Goal: Task Accomplishment & Management: Complete application form

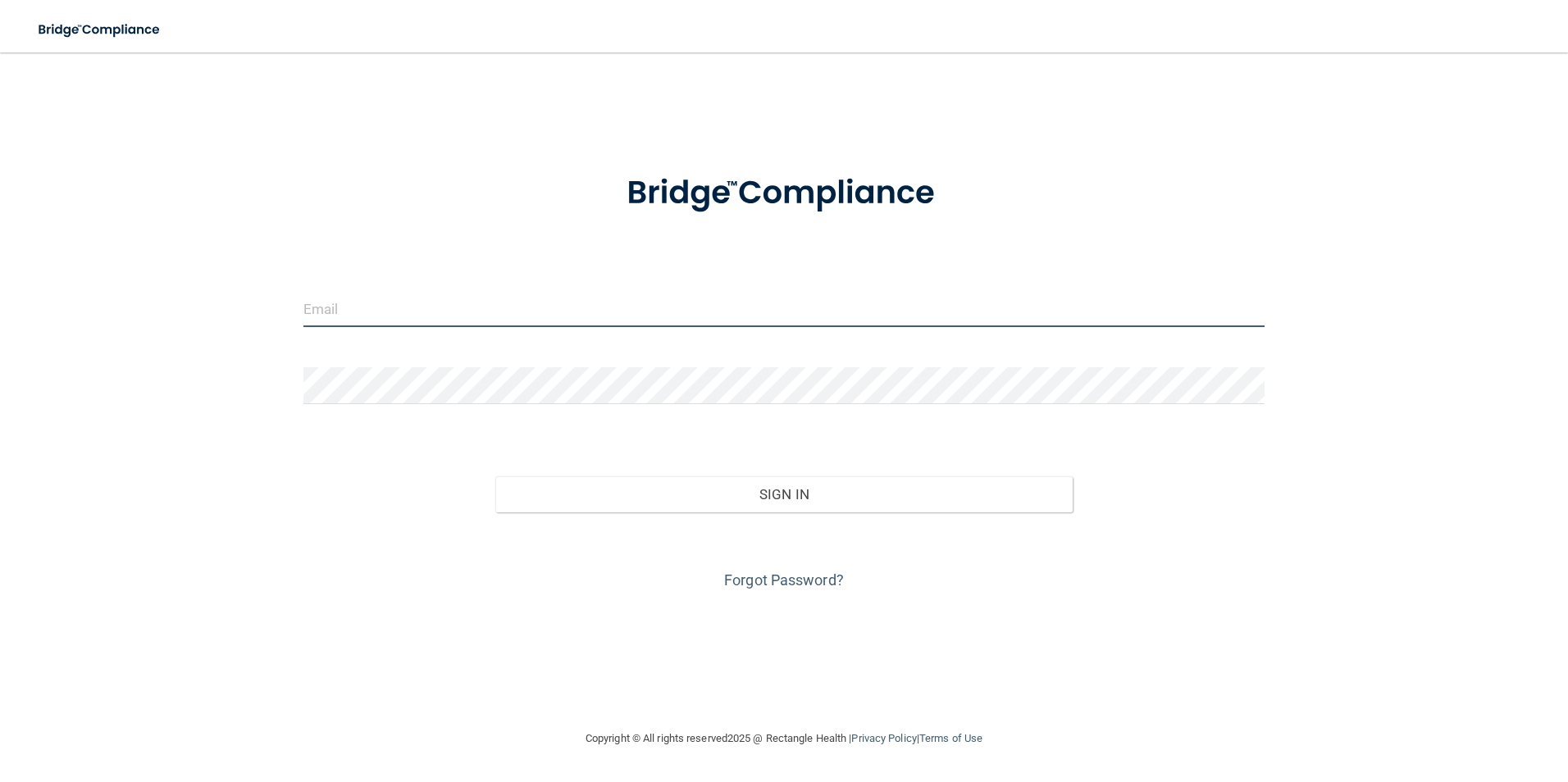
click at [339, 313] on input "email" at bounding box center [784, 308] width 963 height 37
type input "[EMAIL_ADDRESS][DOMAIN_NAME]"
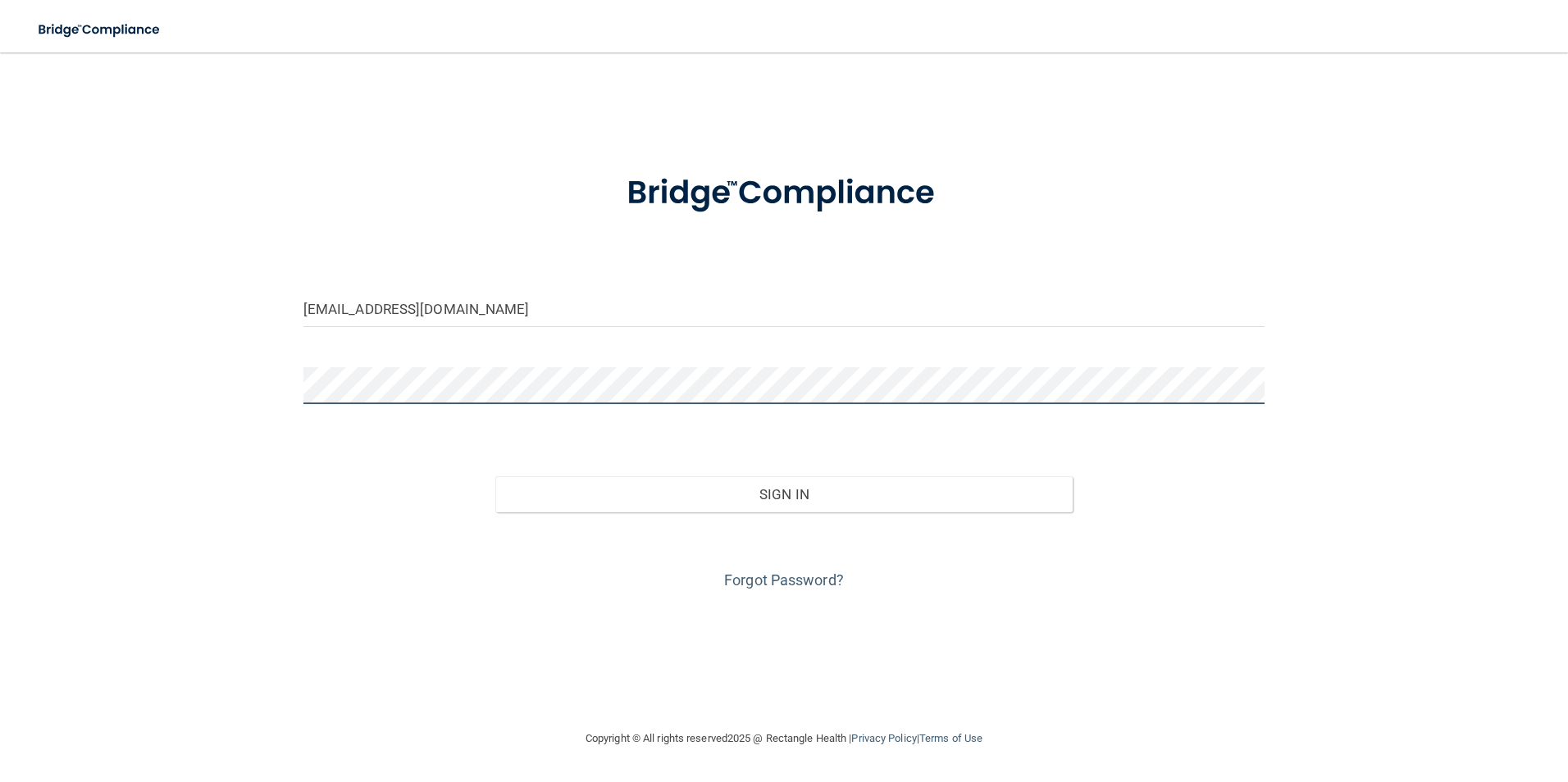
click at [496, 476] on button "Sign In" at bounding box center [784, 494] width 578 height 36
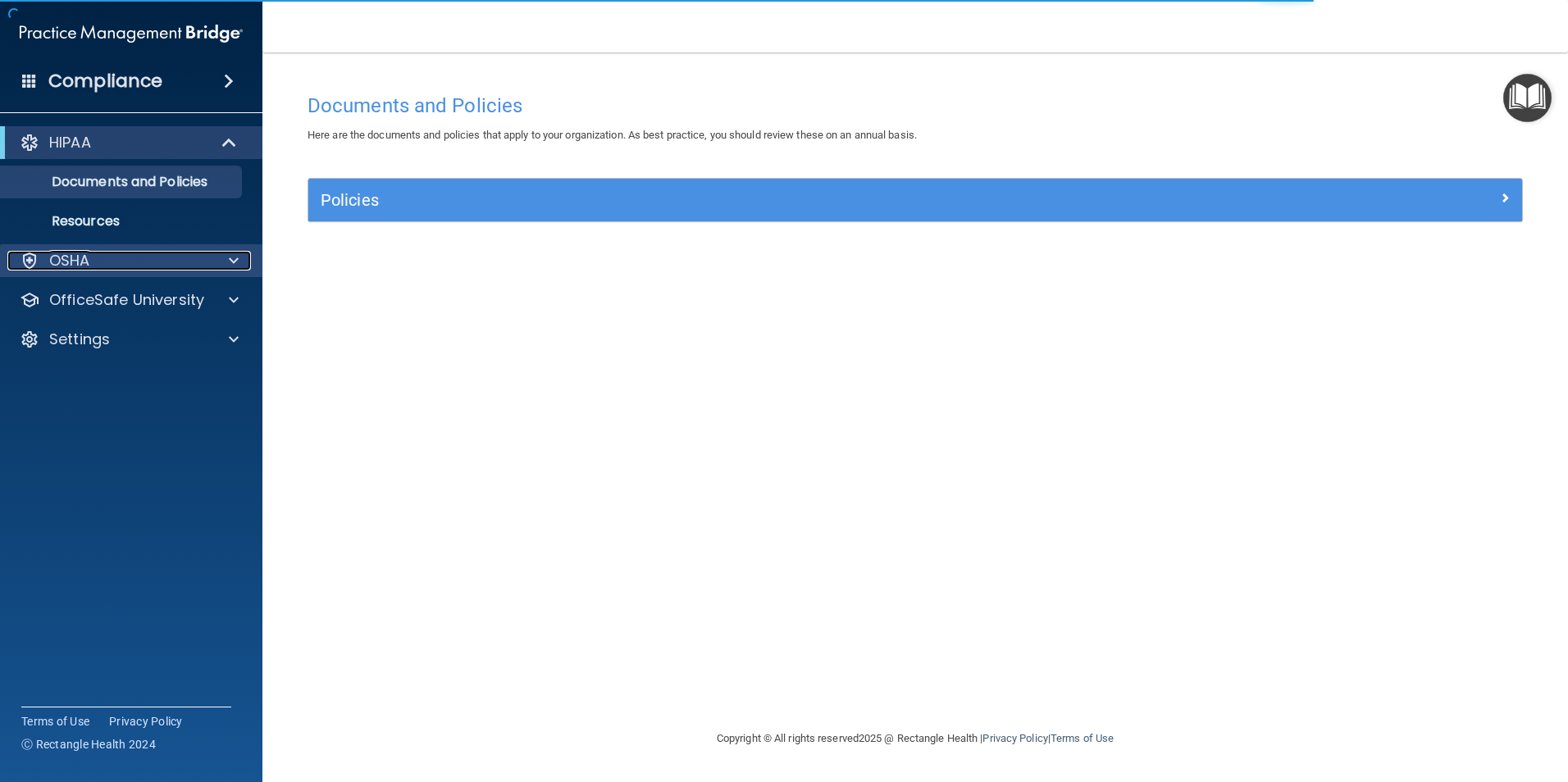
click at [133, 261] on div "OSHA" at bounding box center [109, 260] width 204 height 20
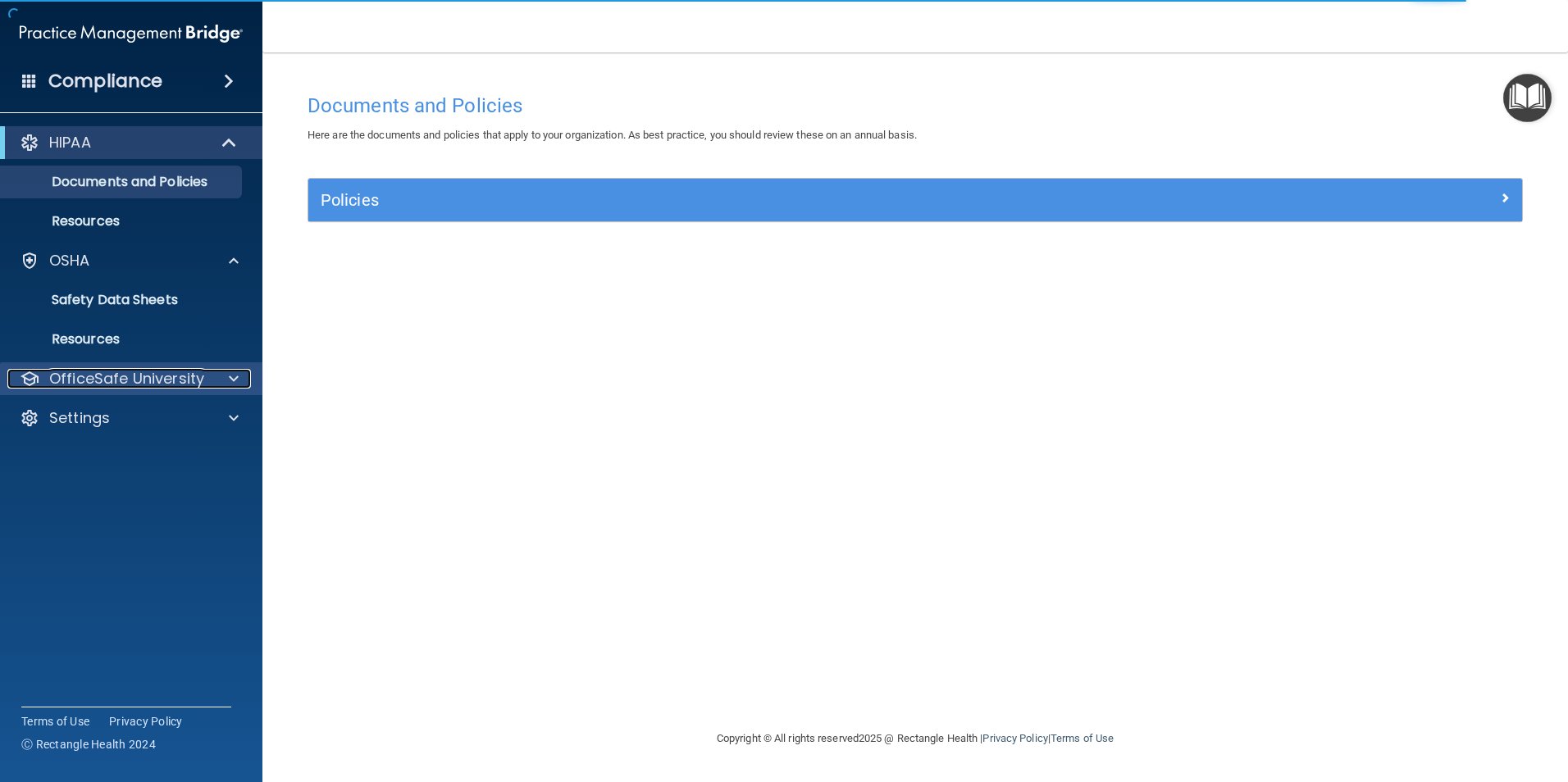
click at [134, 387] on p "OfficeSafe University" at bounding box center [127, 379] width 155 height 20
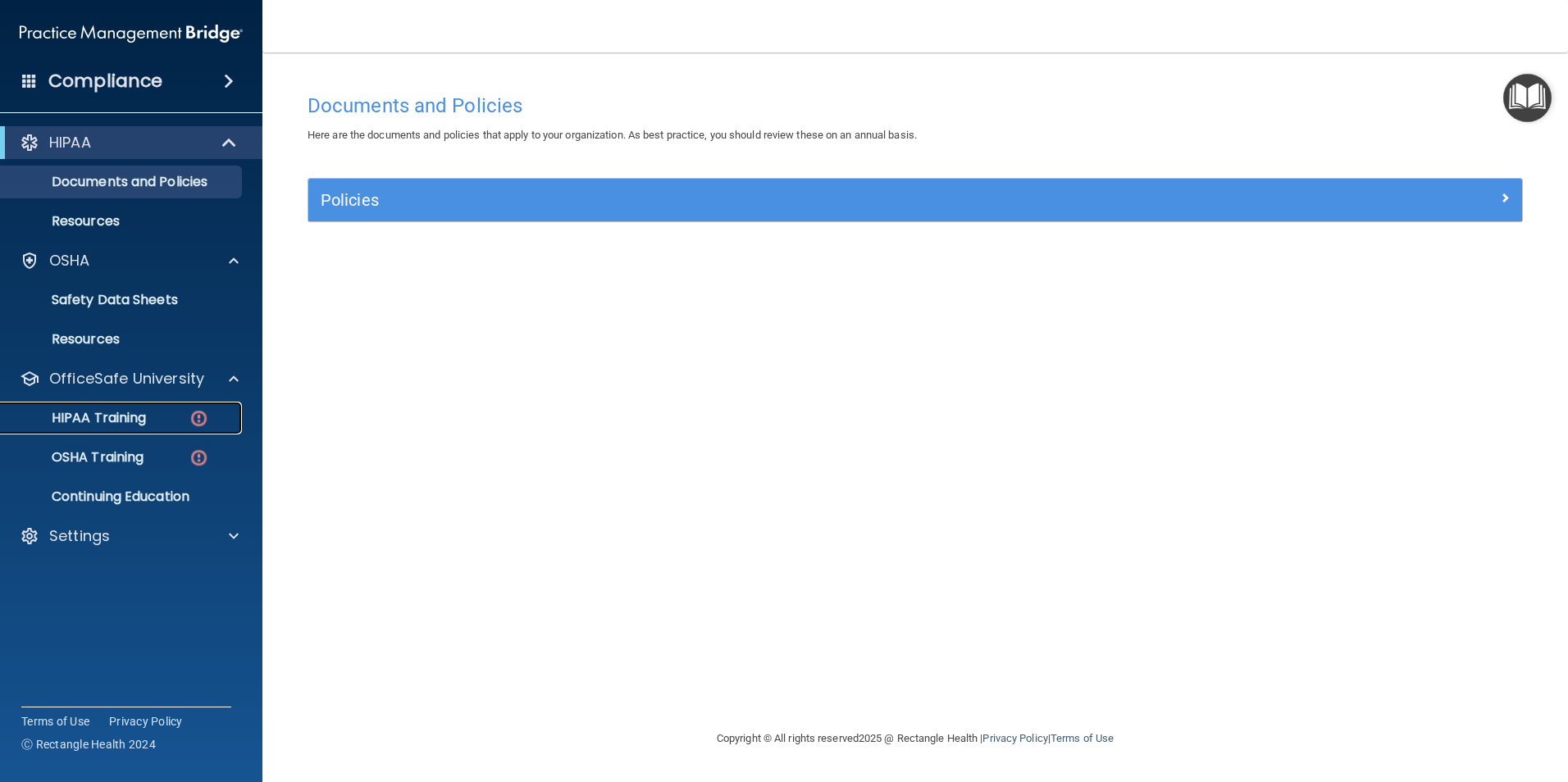
click at [132, 421] on p "HIPAA Training" at bounding box center [78, 418] width 135 height 17
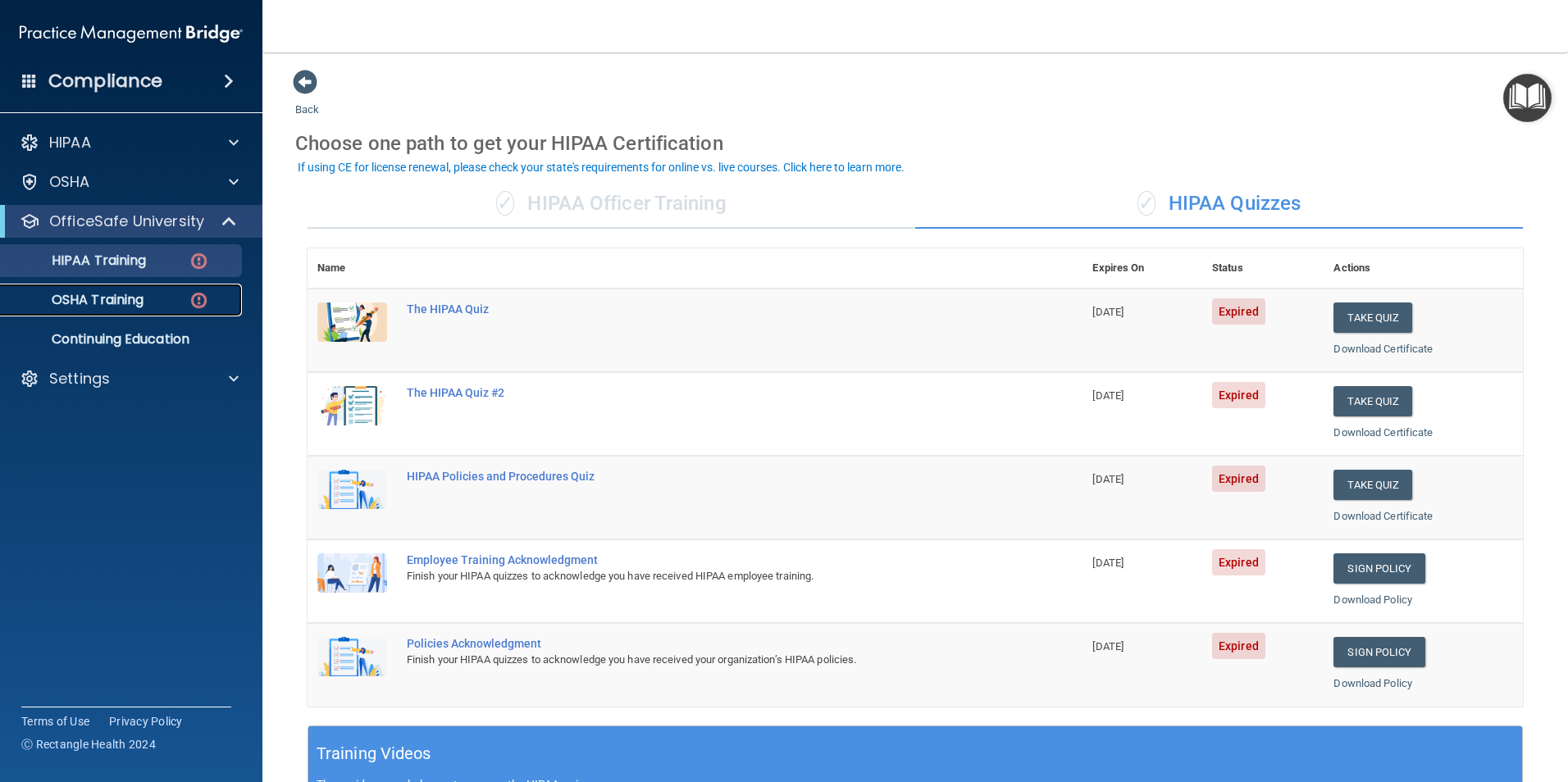
click at [131, 296] on p "OSHA Training" at bounding box center [77, 300] width 133 height 17
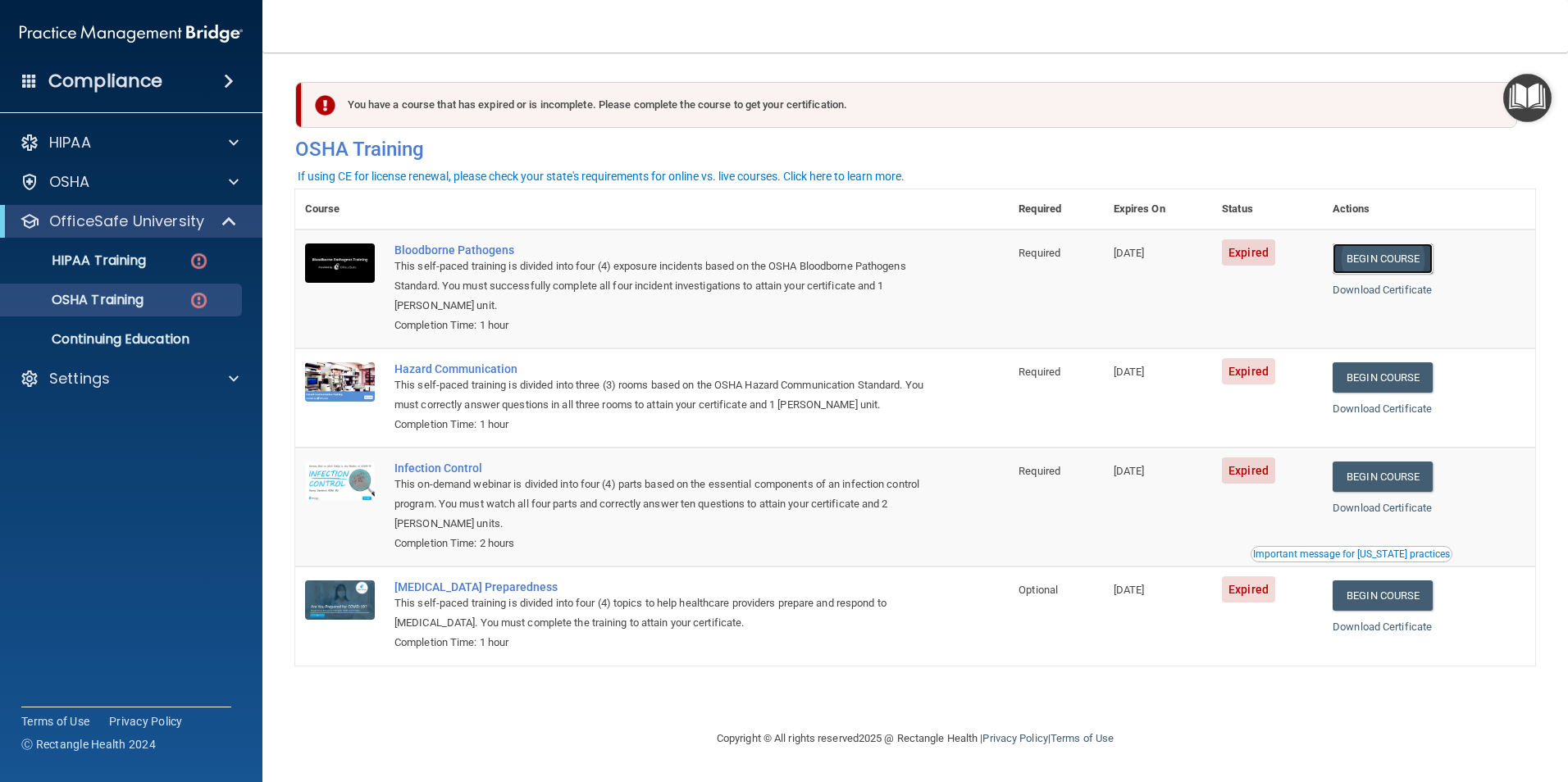
click at [1375, 263] on link "Begin Course" at bounding box center [1382, 259] width 100 height 30
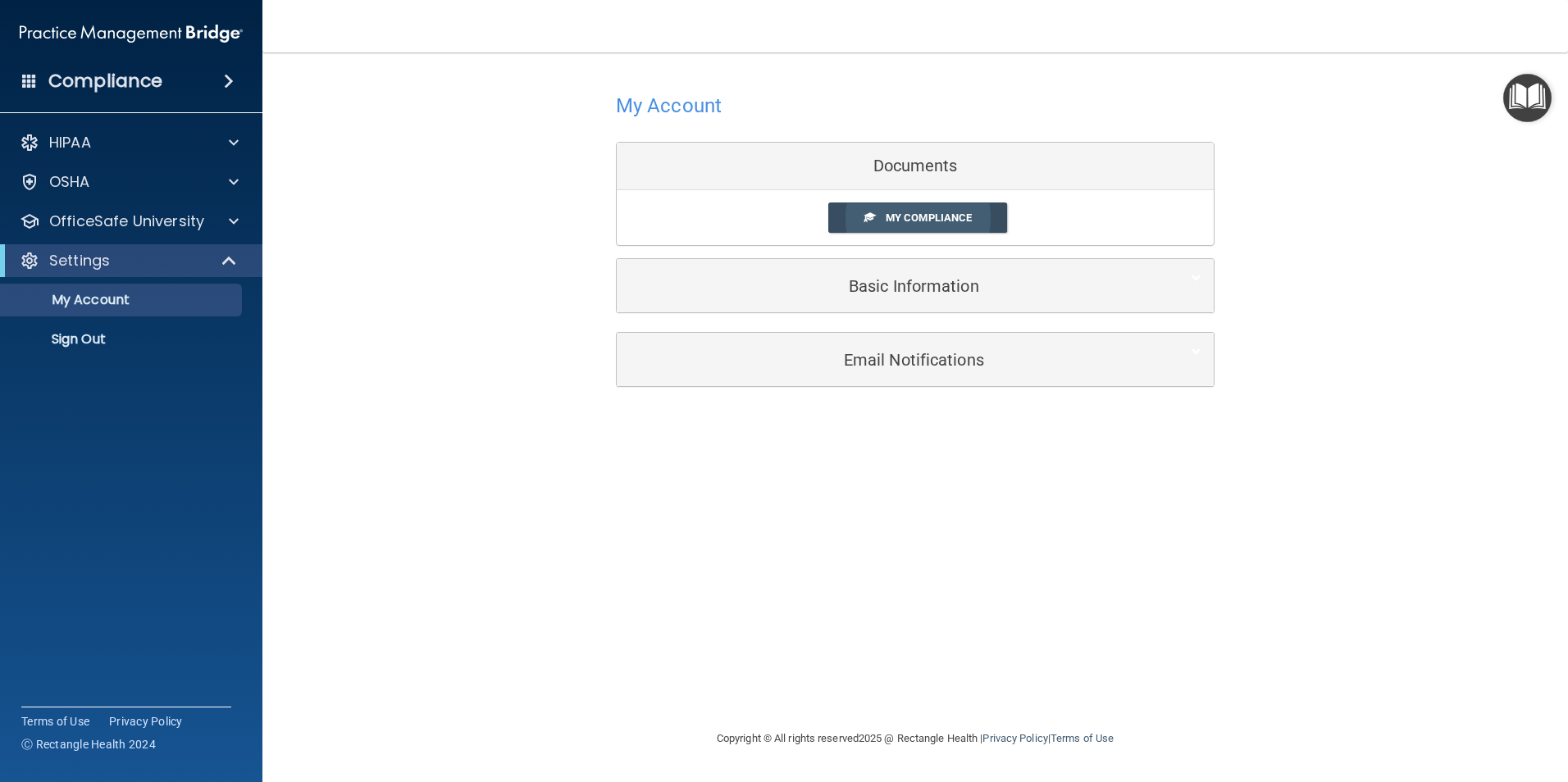
click at [968, 209] on link "My Compliance" at bounding box center [918, 218] width 179 height 30
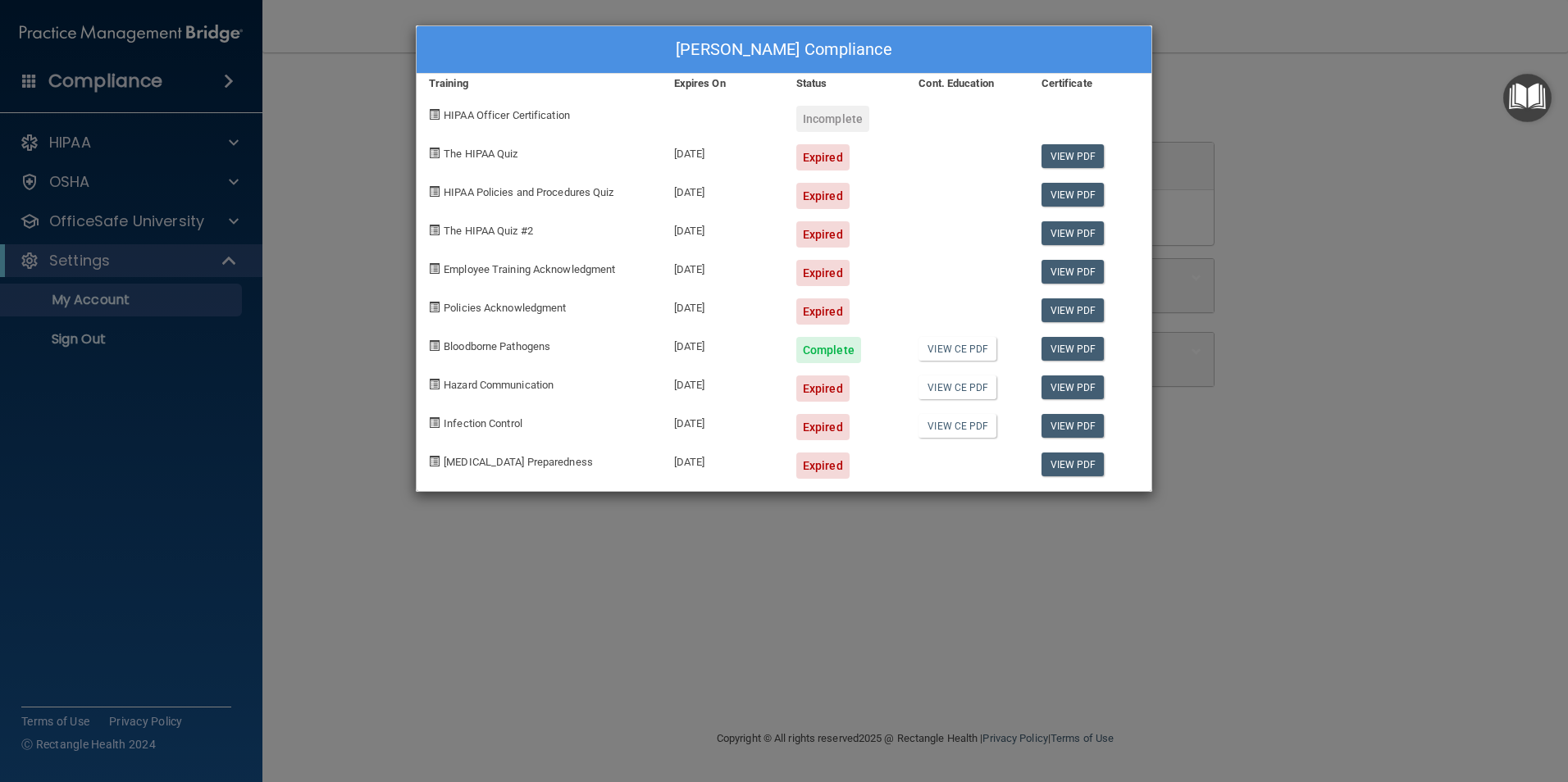
click at [480, 156] on span "The HIPAA Quiz" at bounding box center [480, 154] width 74 height 12
click at [701, 521] on div "[PERSON_NAME] Compliance Training Expires On Status Cont. Education Certificate…" at bounding box center [784, 391] width 1568 height 782
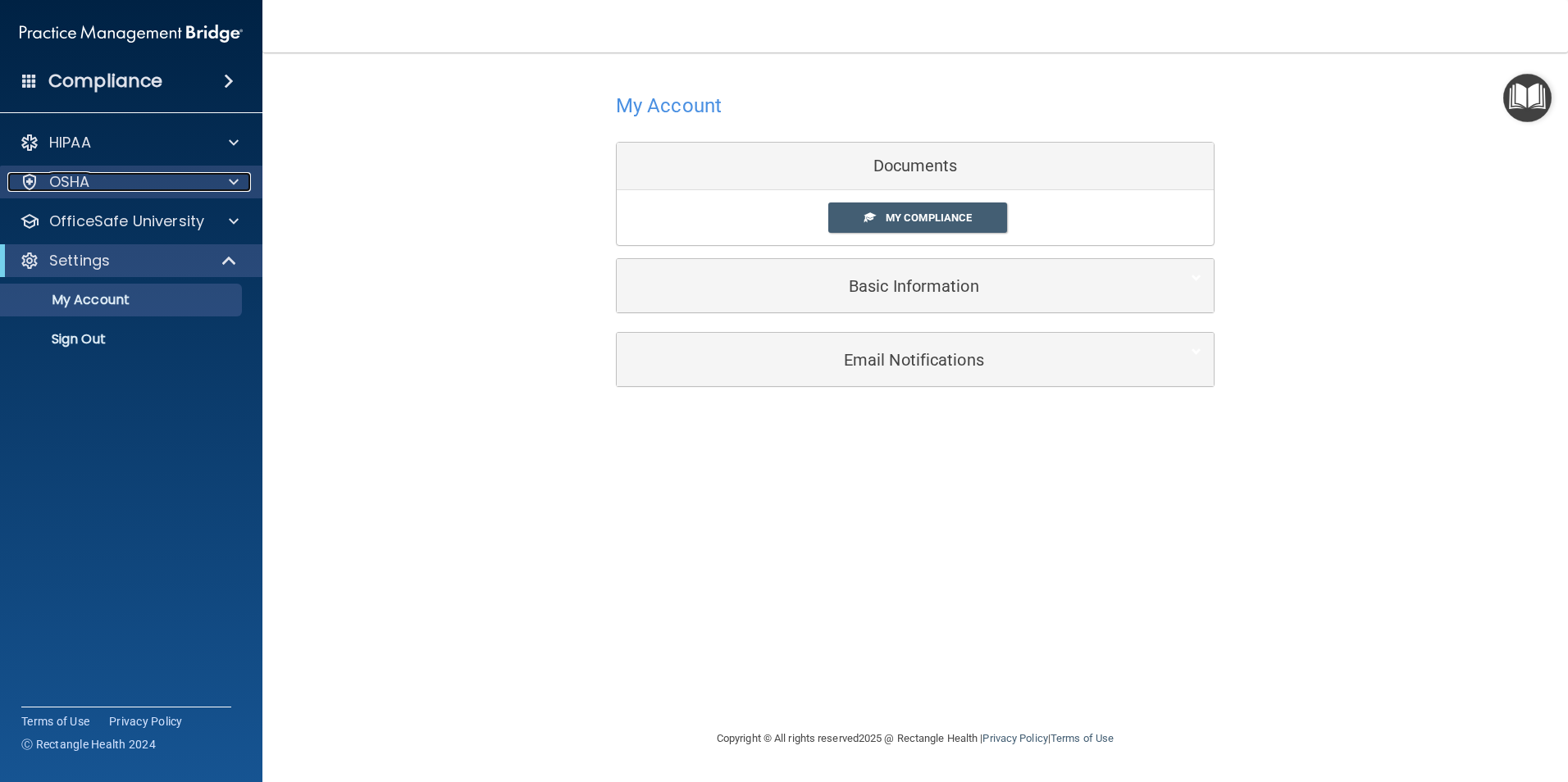
click at [88, 179] on p "OSHA" at bounding box center [70, 182] width 41 height 20
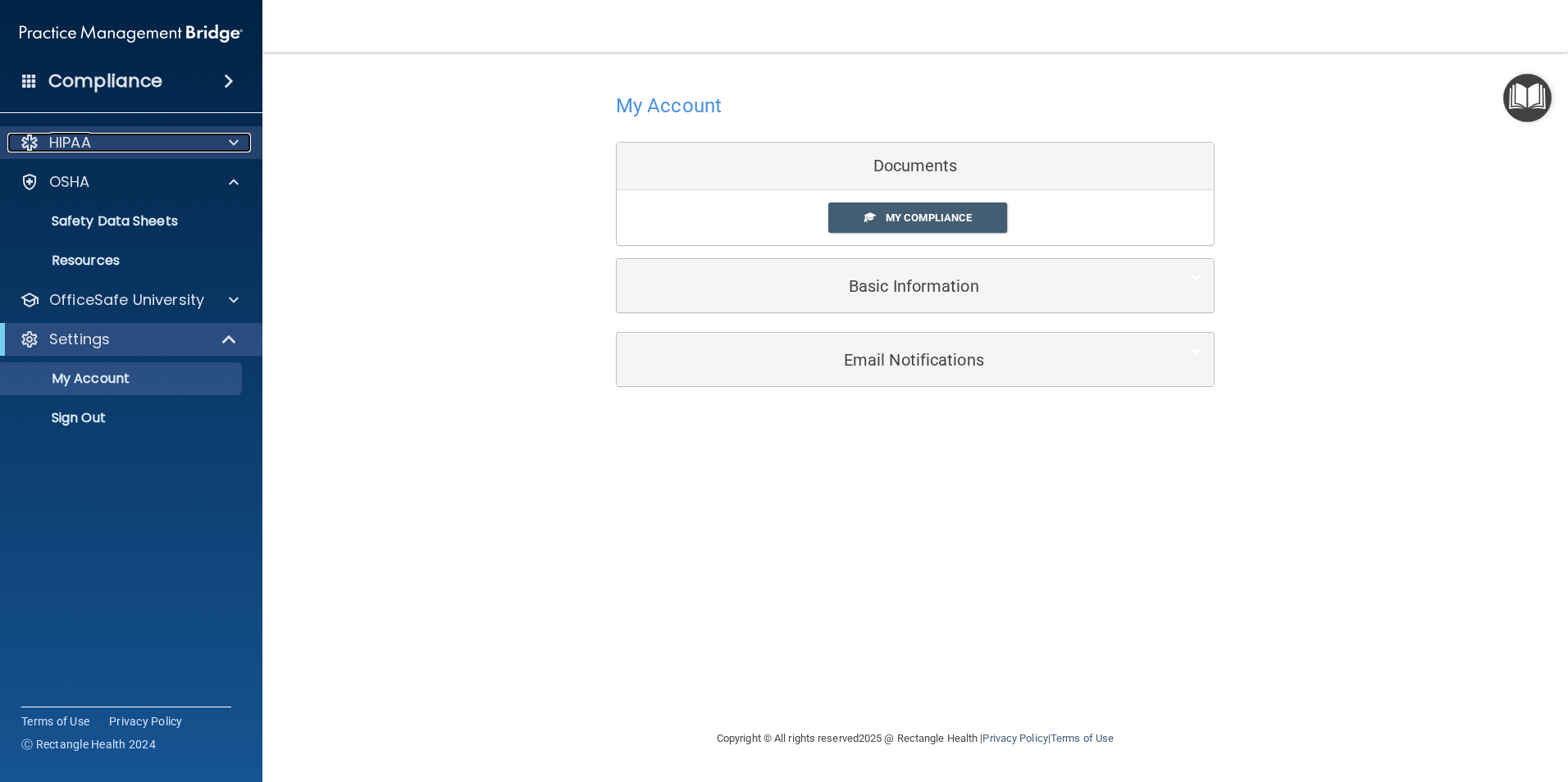
click at [89, 152] on p "HIPAA" at bounding box center [71, 143] width 42 height 20
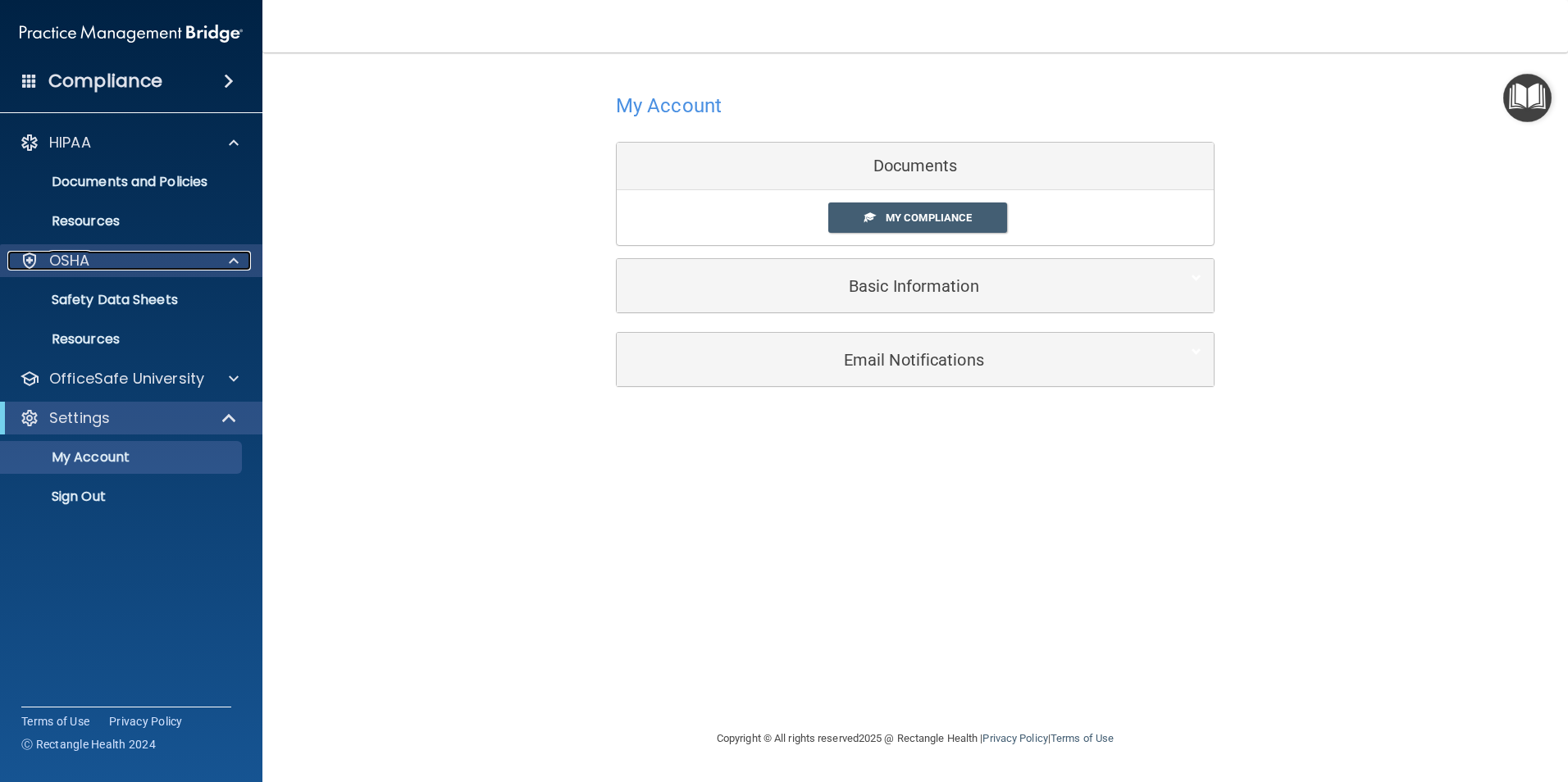
click at [99, 266] on div "OSHA" at bounding box center [109, 260] width 204 height 20
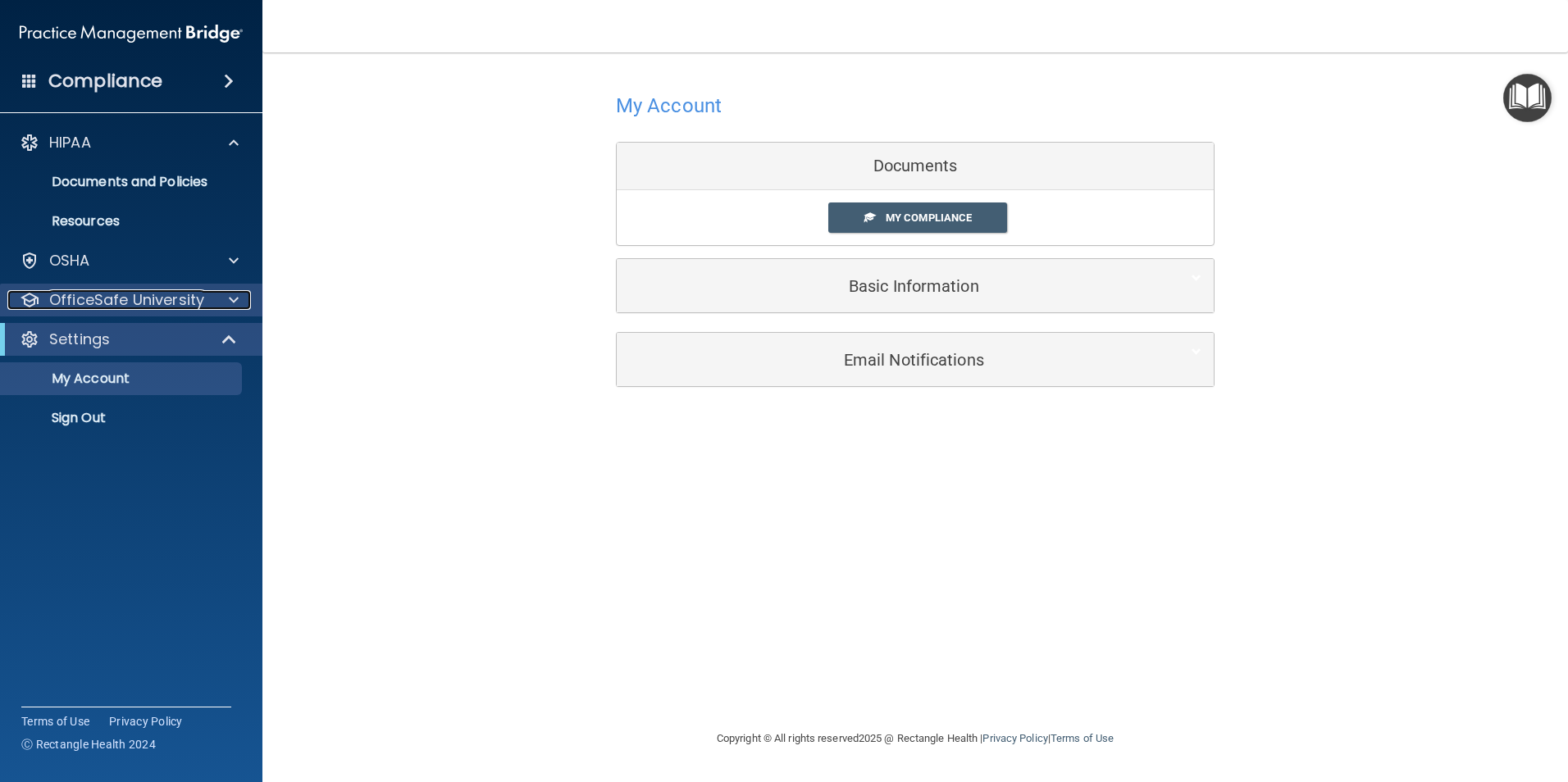
click at [111, 293] on p "OfficeSafe University" at bounding box center [127, 300] width 155 height 20
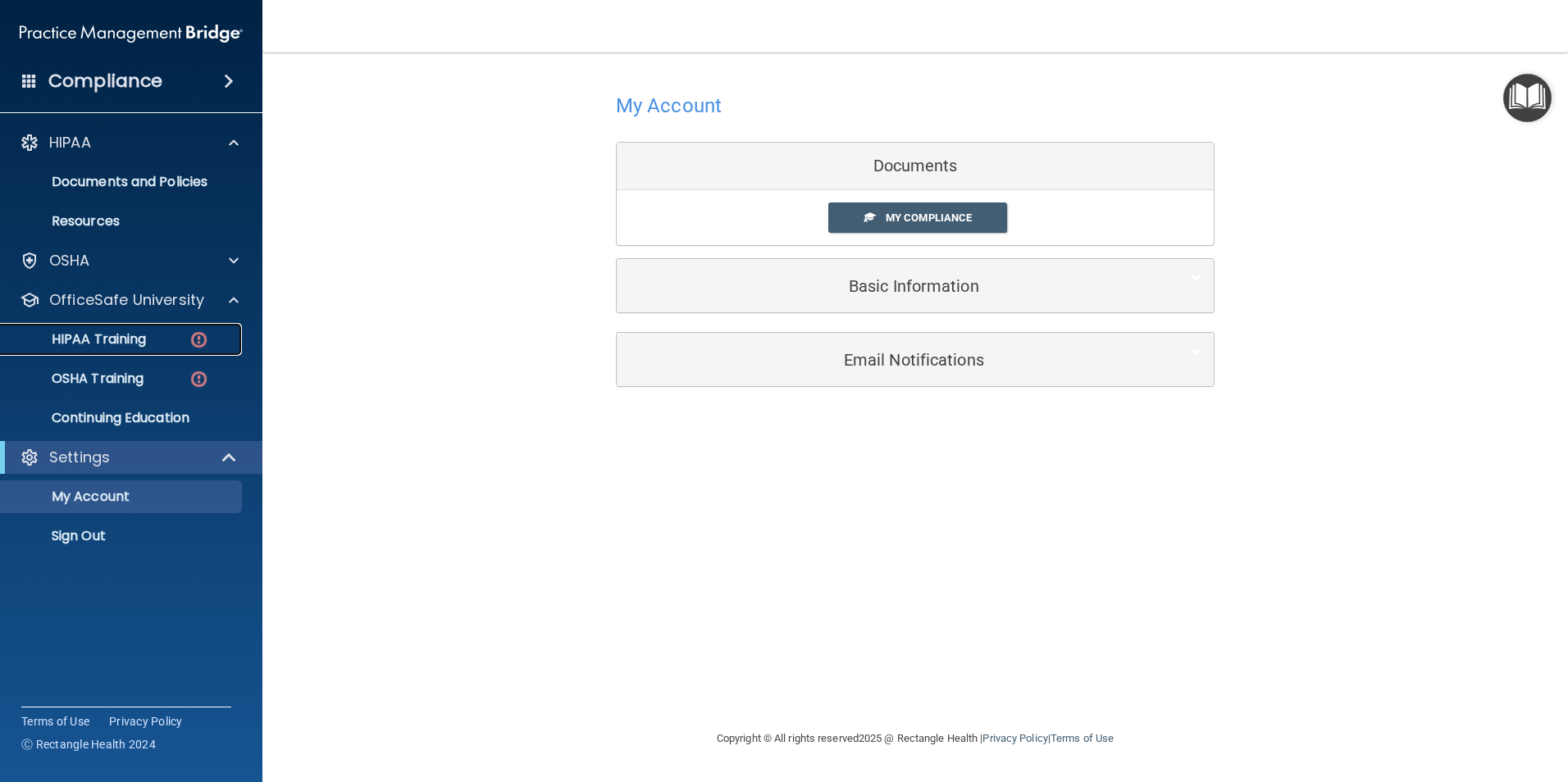
click at [125, 340] on p "HIPAA Training" at bounding box center [78, 339] width 135 height 17
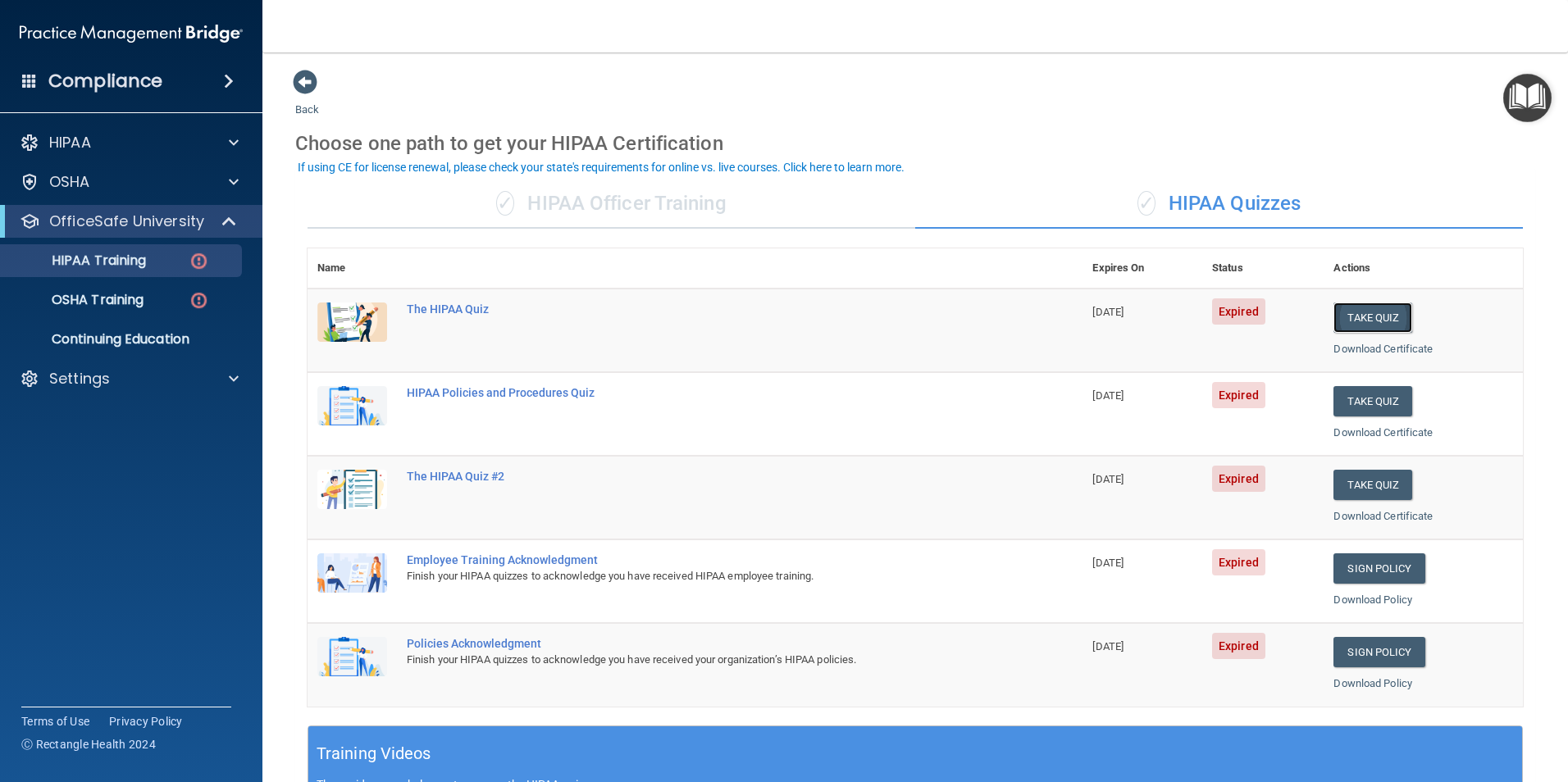
click at [1389, 311] on button "Take Quiz" at bounding box center [1373, 317] width 78 height 30
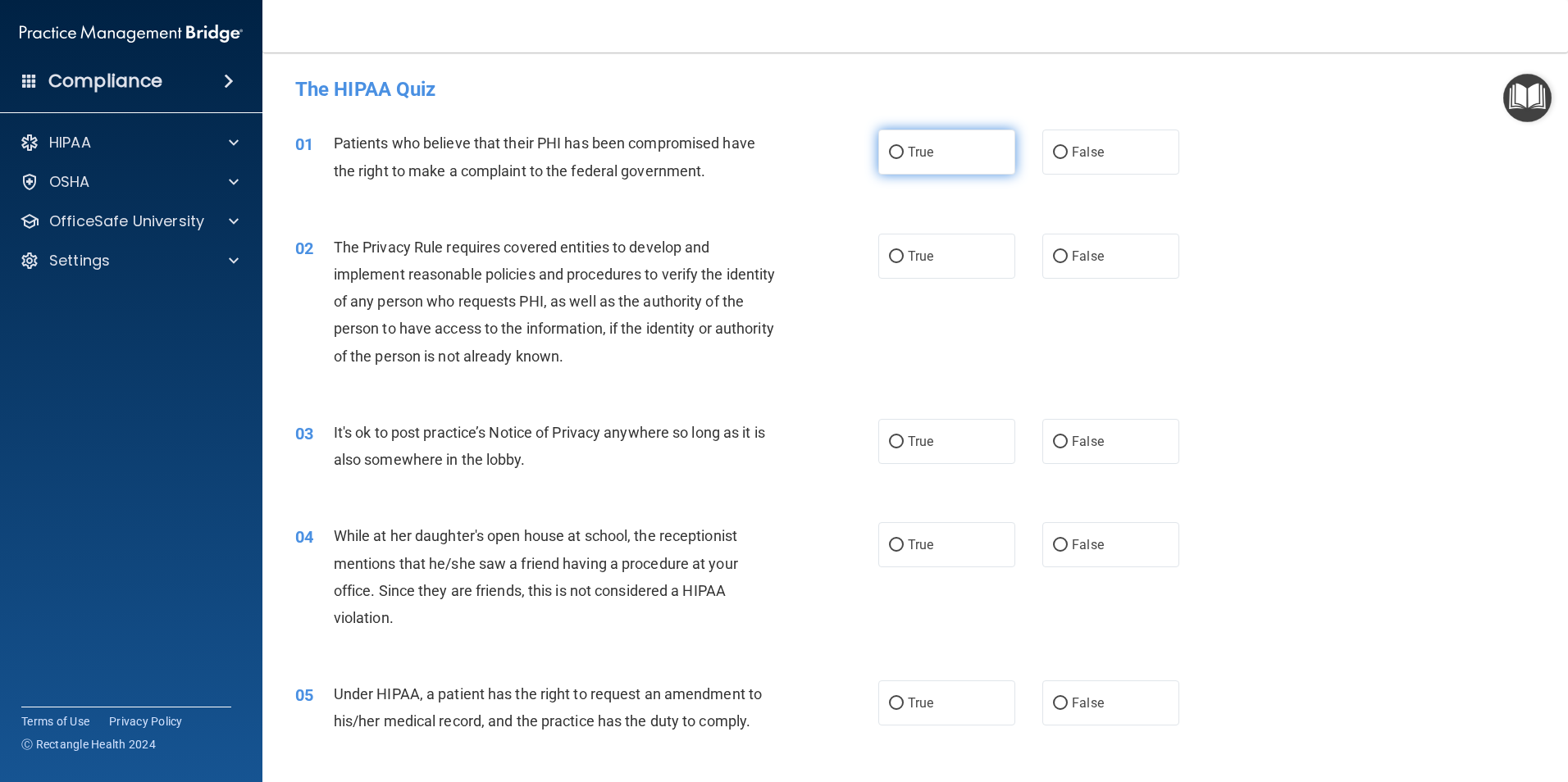
click at [897, 148] on input "True" at bounding box center [896, 153] width 15 height 12
radio input "true"
click at [893, 260] on input "True" at bounding box center [896, 257] width 15 height 12
radio input "true"
drag, startPoint x: 1051, startPoint y: 443, endPoint x: 1120, endPoint y: 423, distance: 71.8
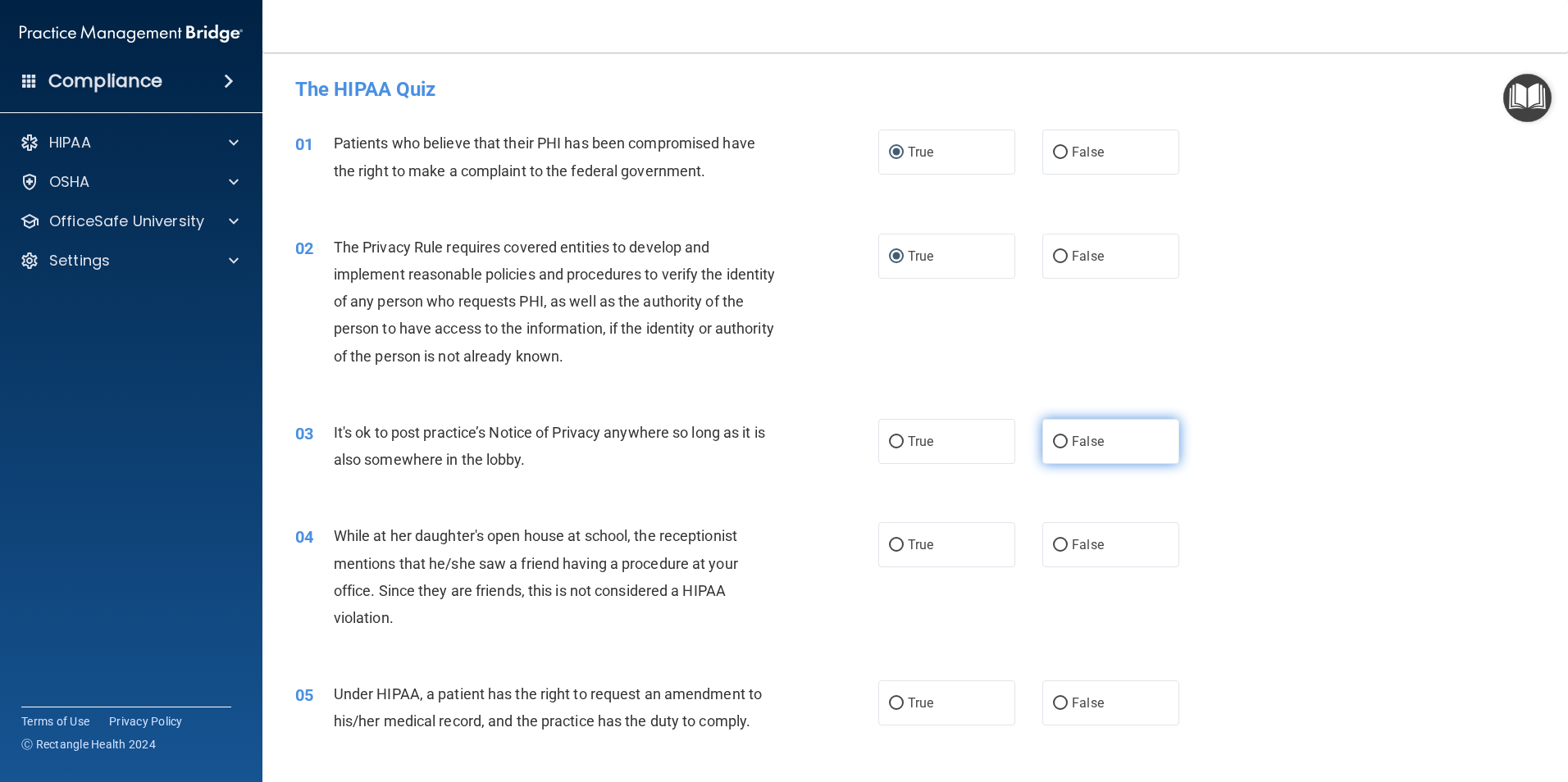
click at [1053, 443] on input "False" at bounding box center [1060, 442] width 15 height 12
radio input "true"
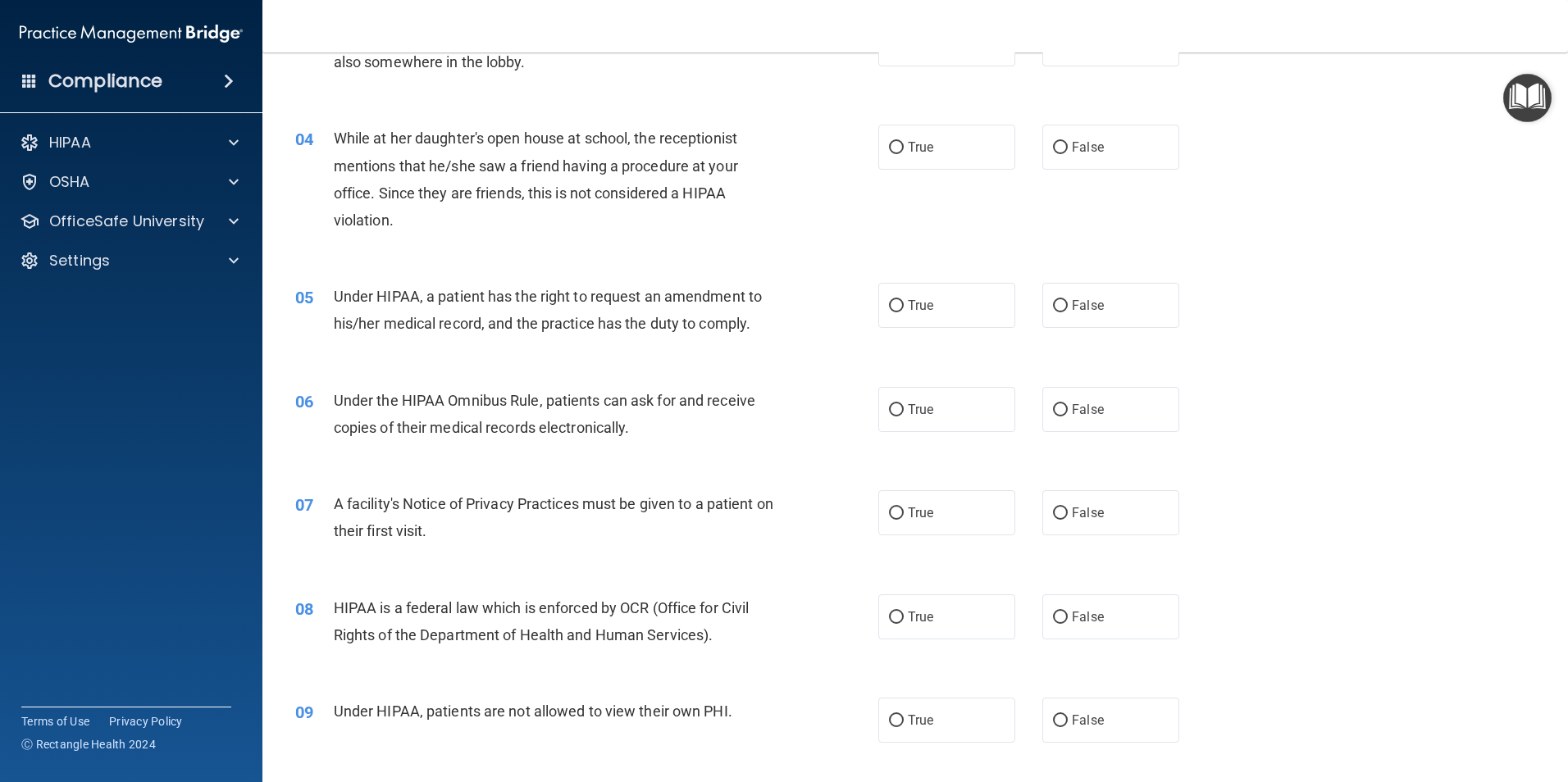
scroll to position [415, 0]
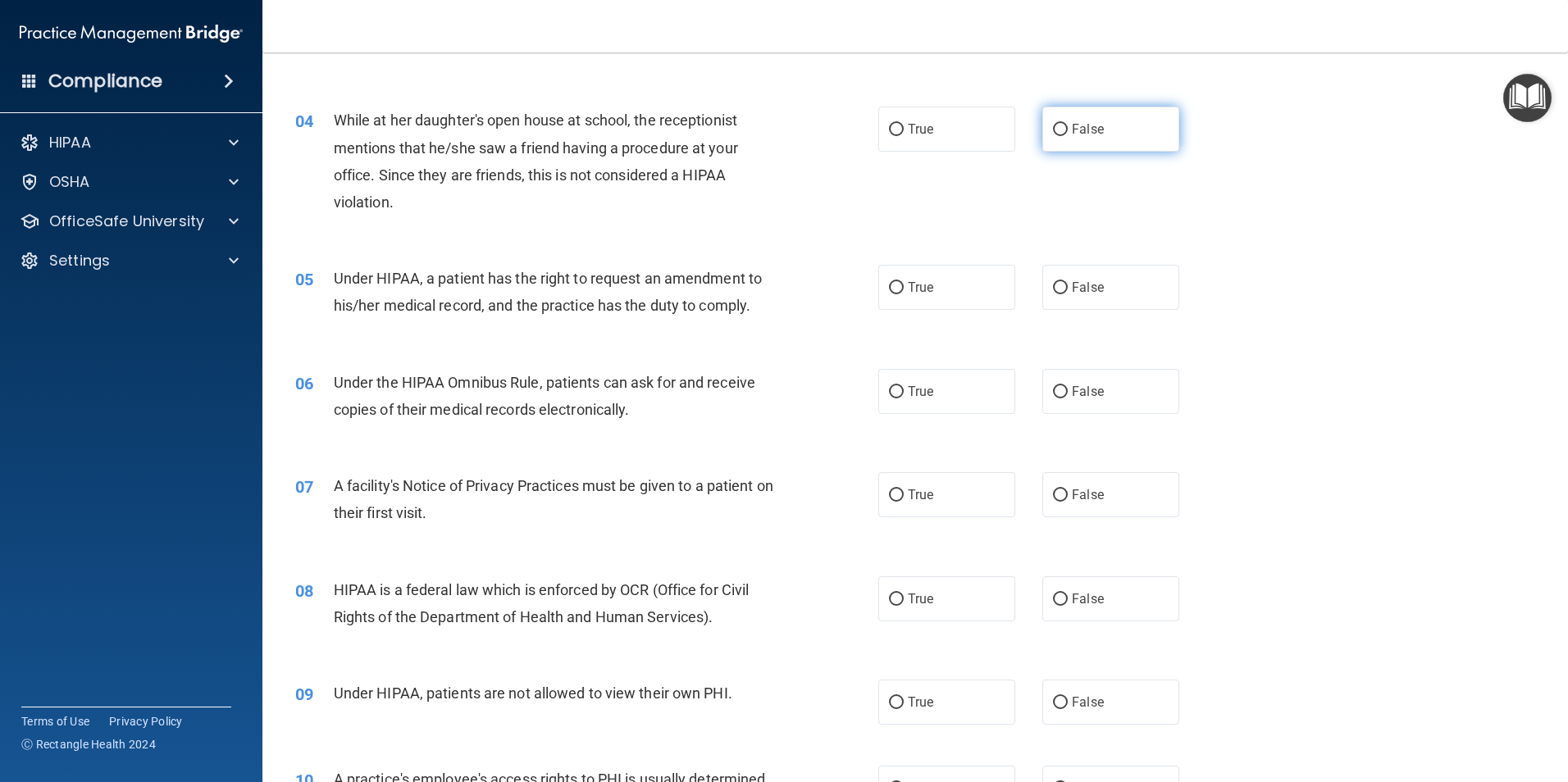
click at [1060, 126] on input "False" at bounding box center [1060, 130] width 15 height 12
radio input "true"
click at [1056, 291] on input "False" at bounding box center [1060, 288] width 15 height 12
radio input "true"
click at [892, 393] on input "True" at bounding box center [896, 393] width 15 height 12
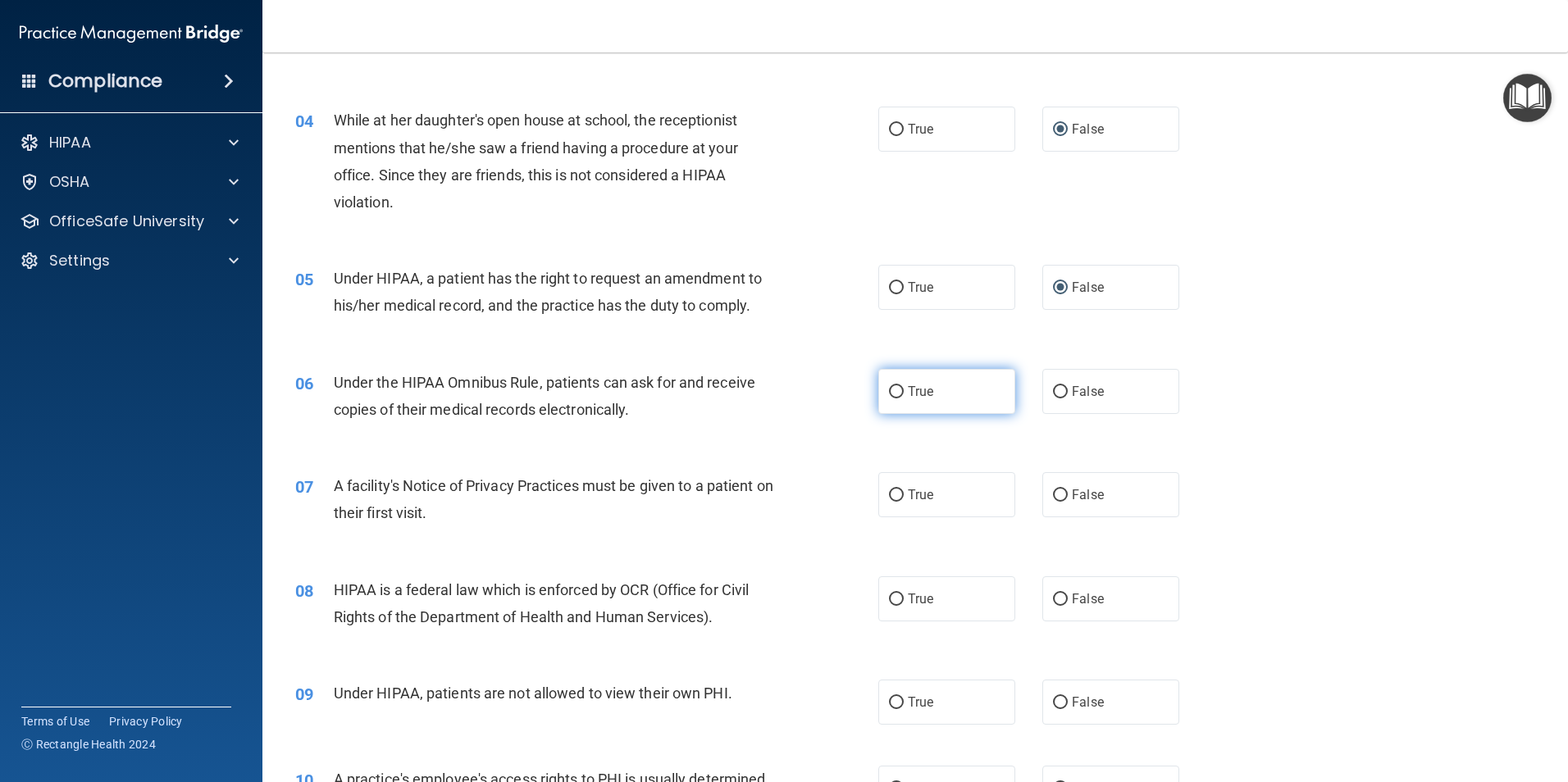
radio input "true"
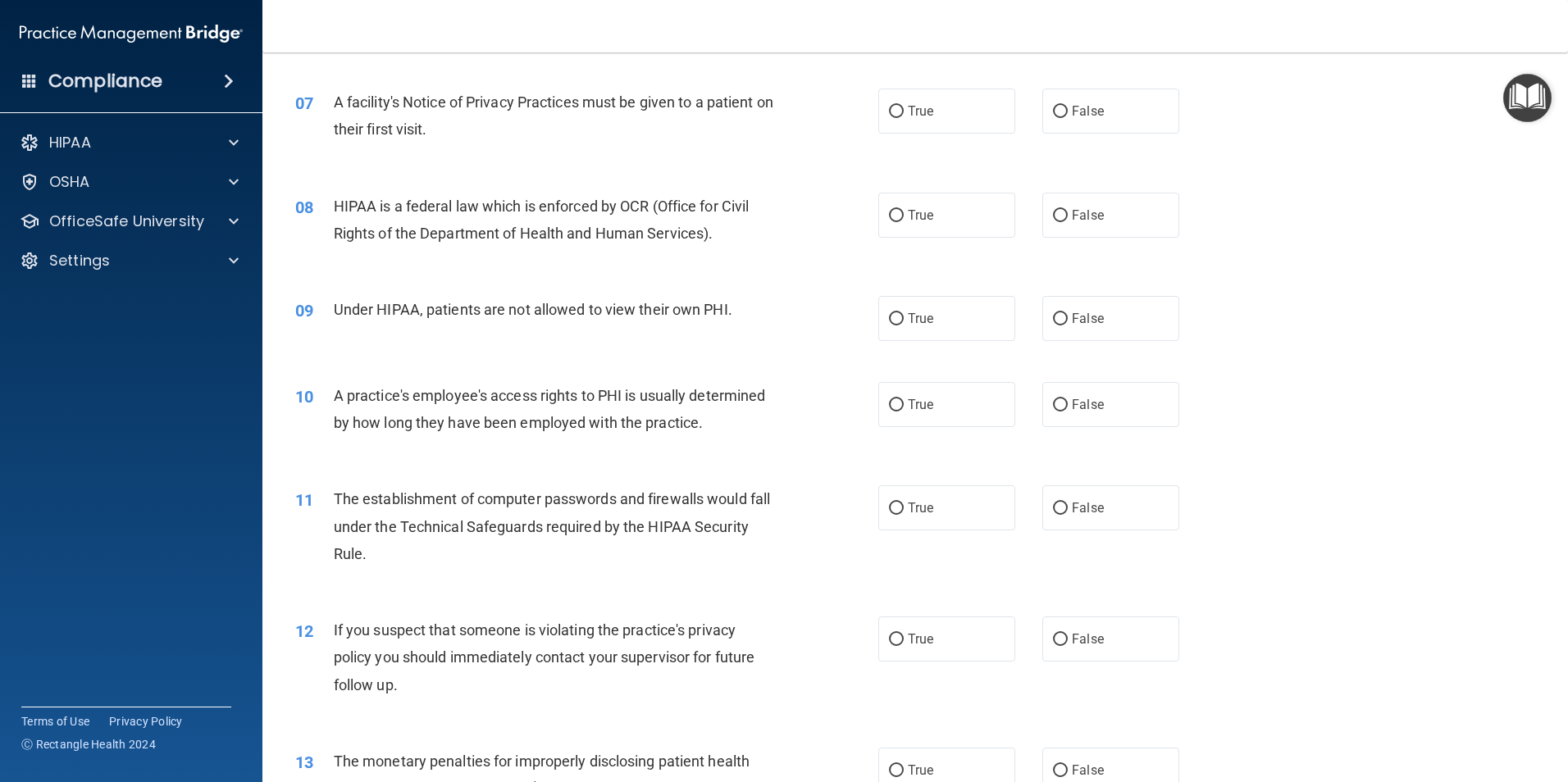
scroll to position [795, 0]
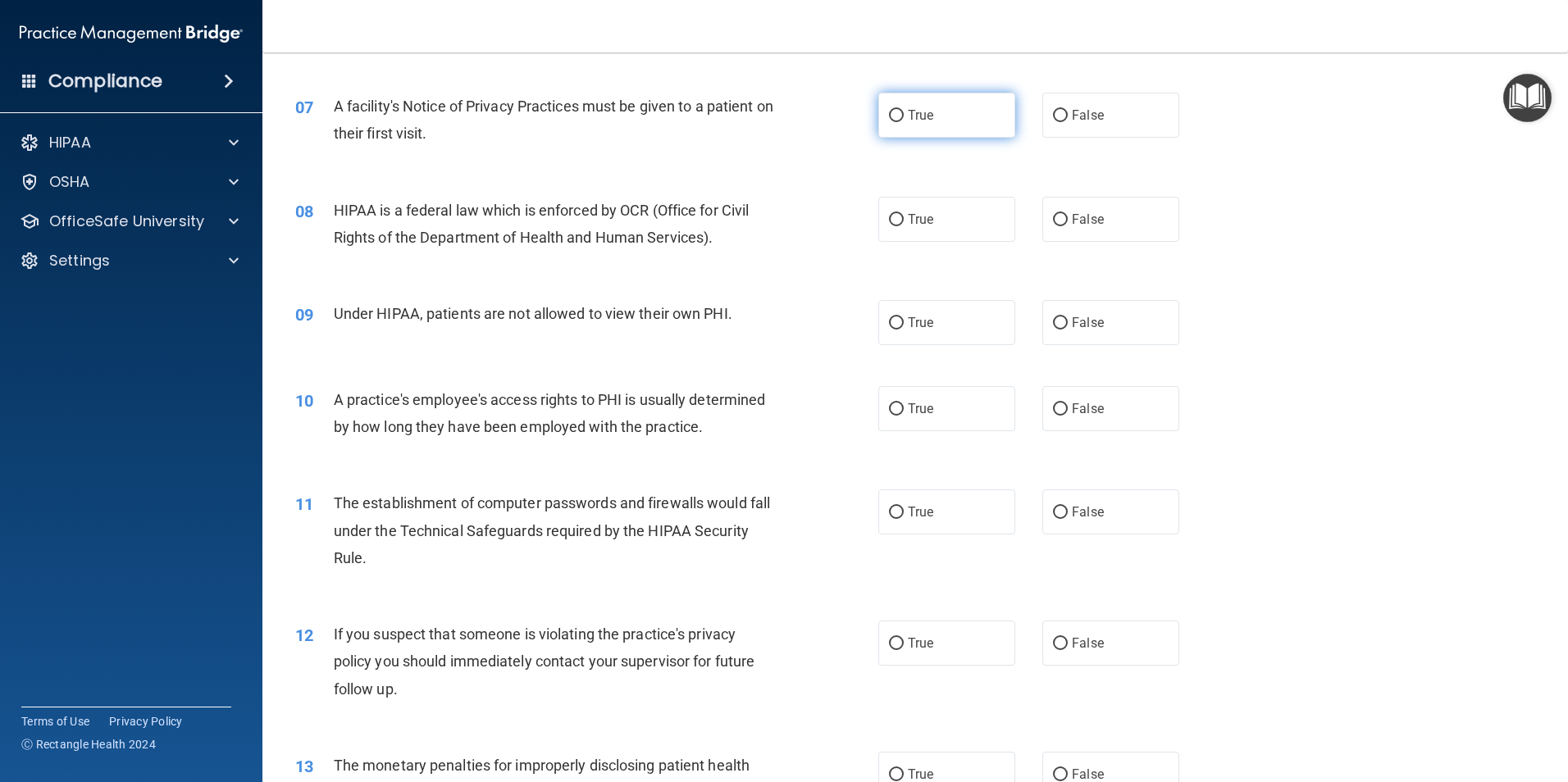
click at [889, 115] on input "True" at bounding box center [896, 116] width 15 height 12
radio input "true"
click at [891, 217] on input "True" at bounding box center [896, 220] width 15 height 12
radio input "true"
click at [1063, 322] on label "False" at bounding box center [1111, 323] width 137 height 45
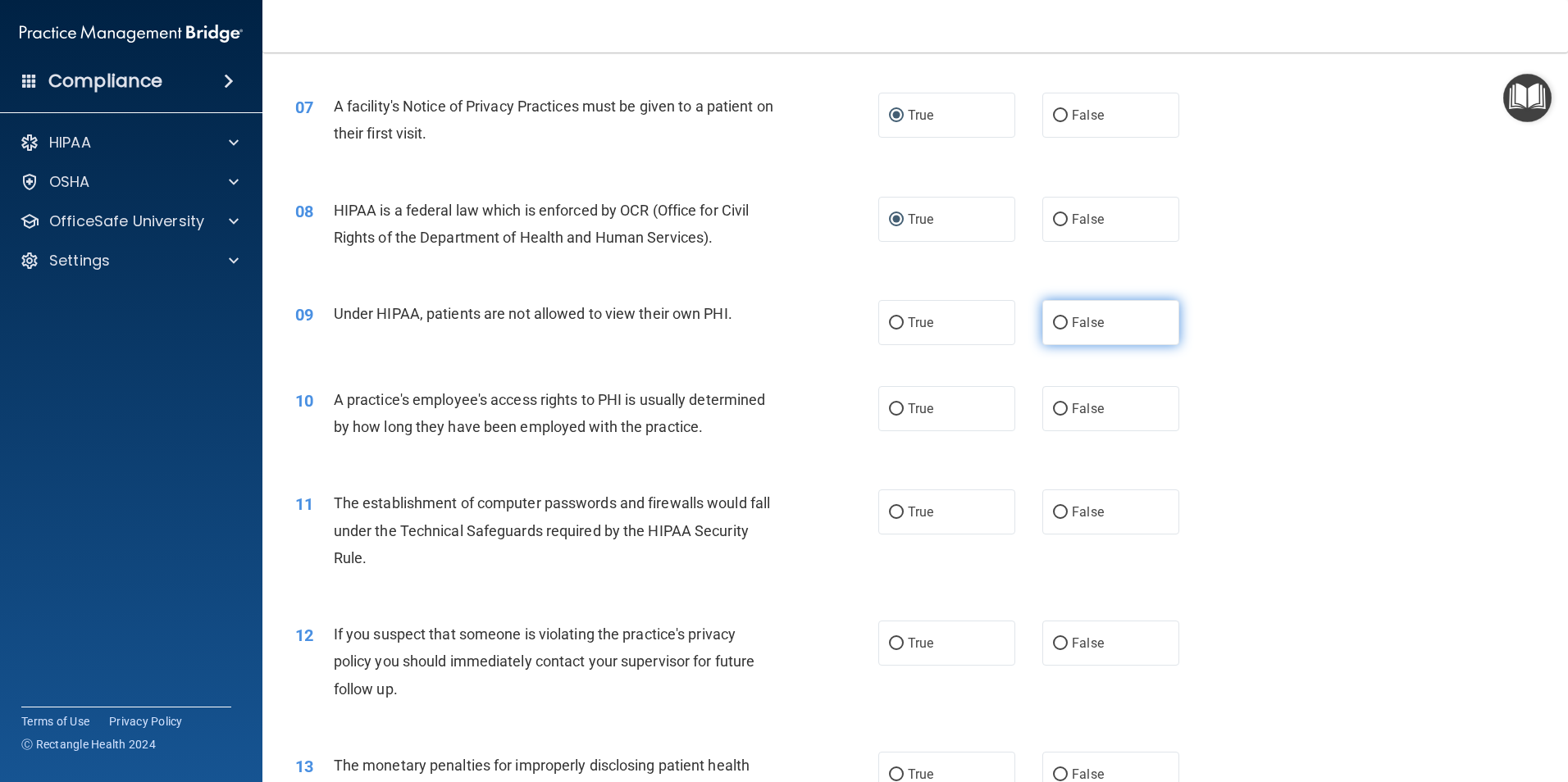
click at [1063, 322] on input "False" at bounding box center [1060, 323] width 15 height 12
radio input "true"
click at [1053, 404] on input "False" at bounding box center [1060, 409] width 15 height 12
radio input "true"
click at [892, 510] on input "True" at bounding box center [896, 513] width 15 height 12
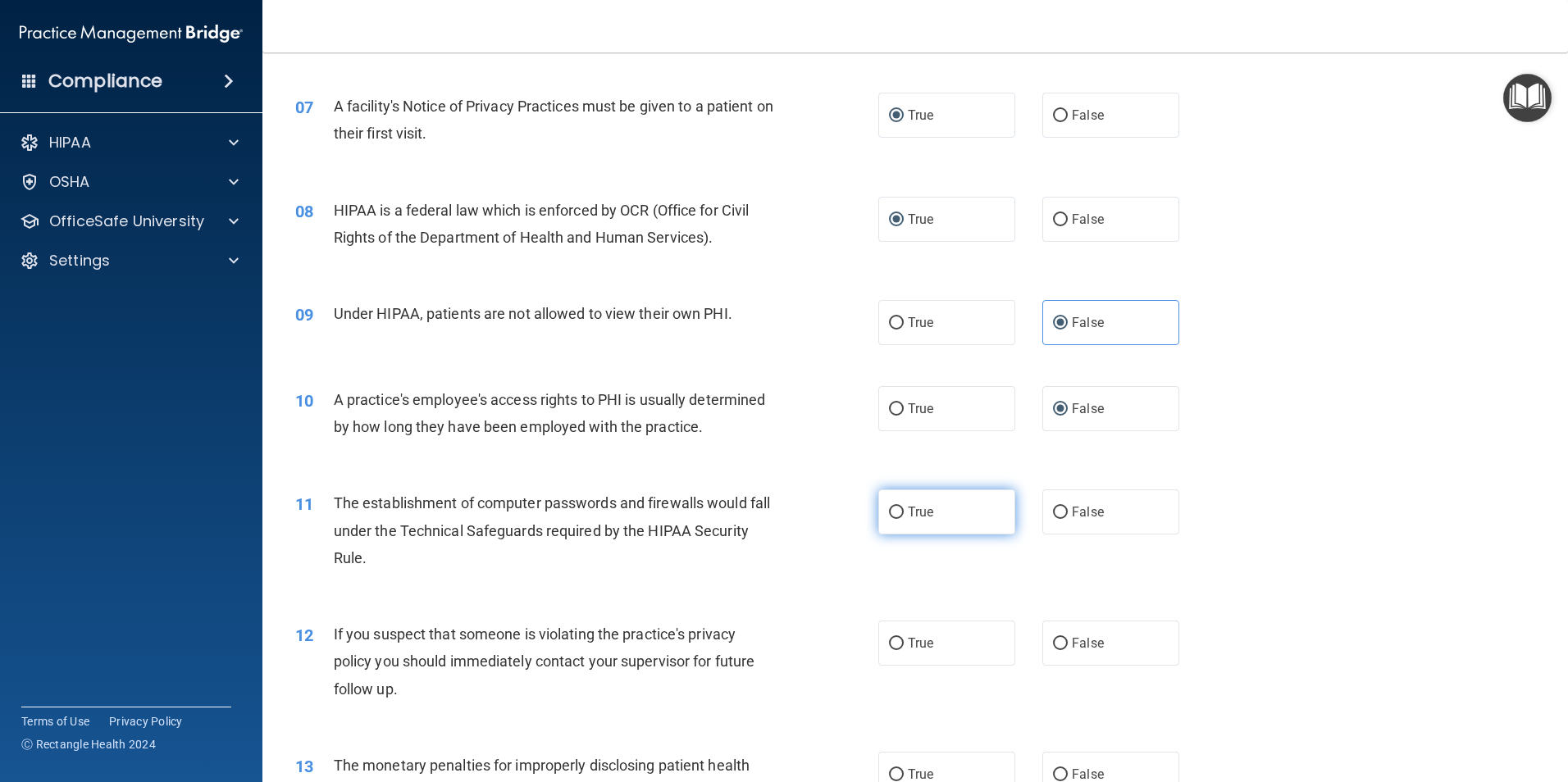
radio input "true"
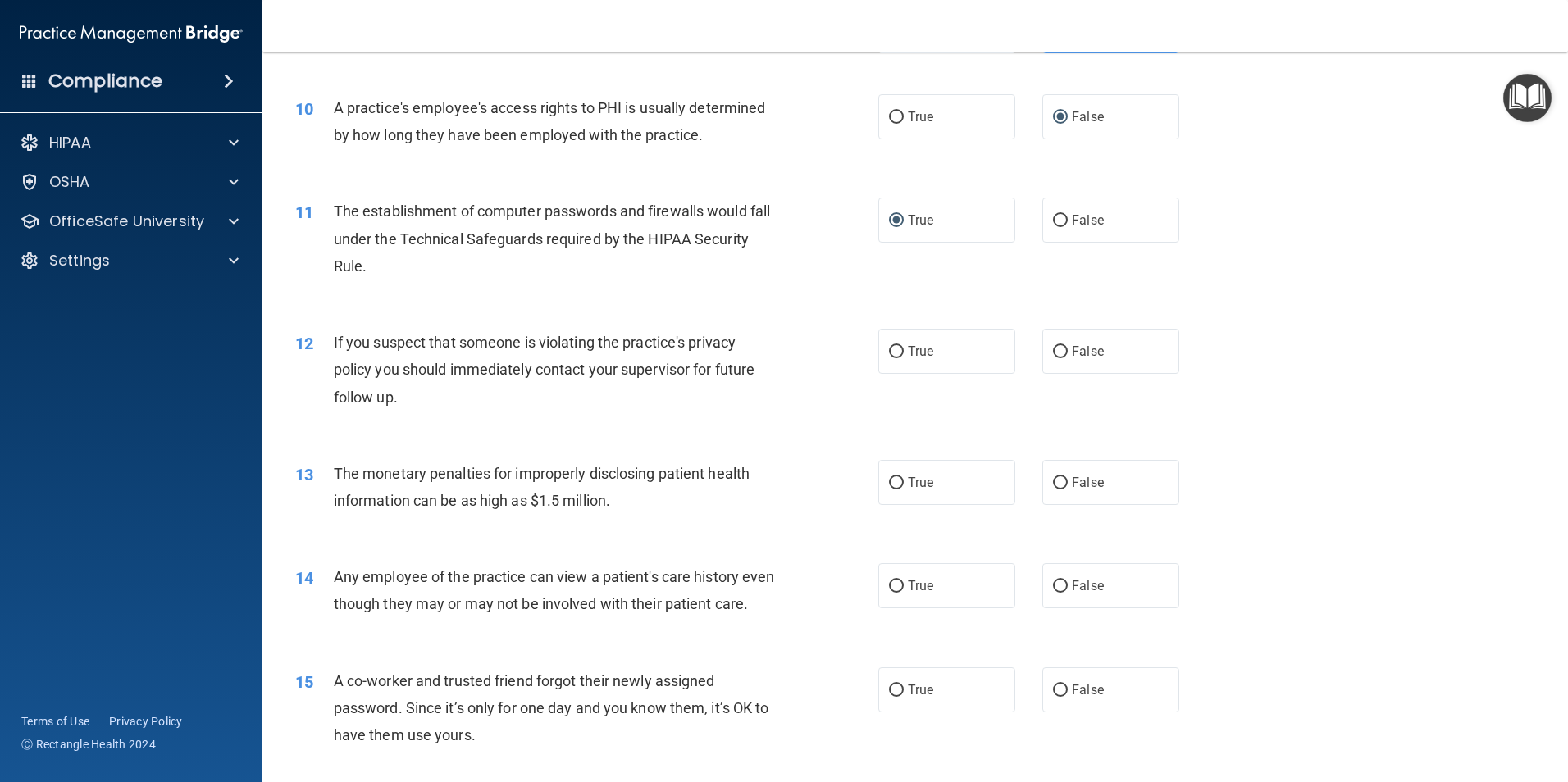
scroll to position [1174, 0]
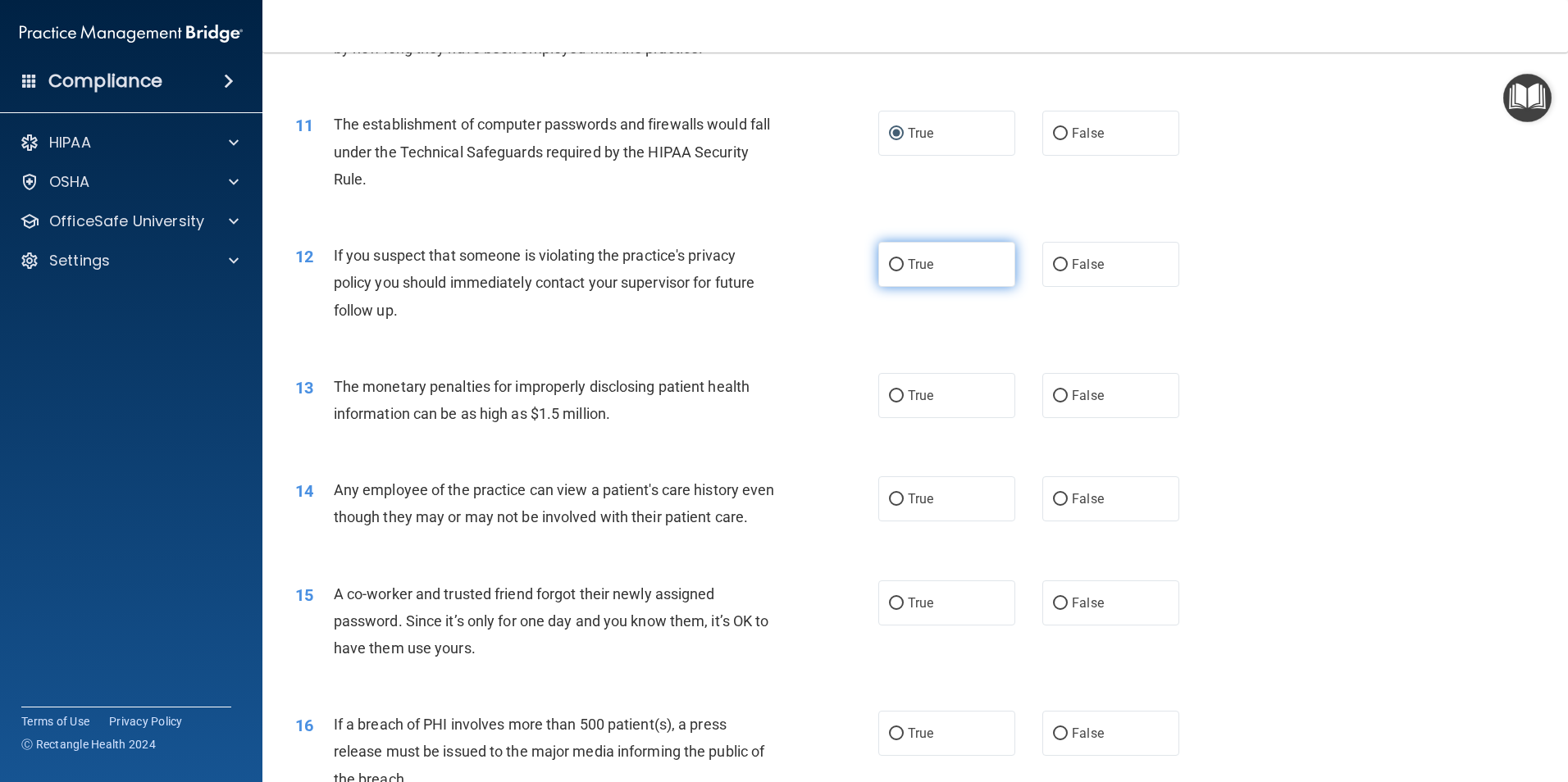
click at [889, 264] on input "True" at bounding box center [896, 266] width 15 height 12
radio input "true"
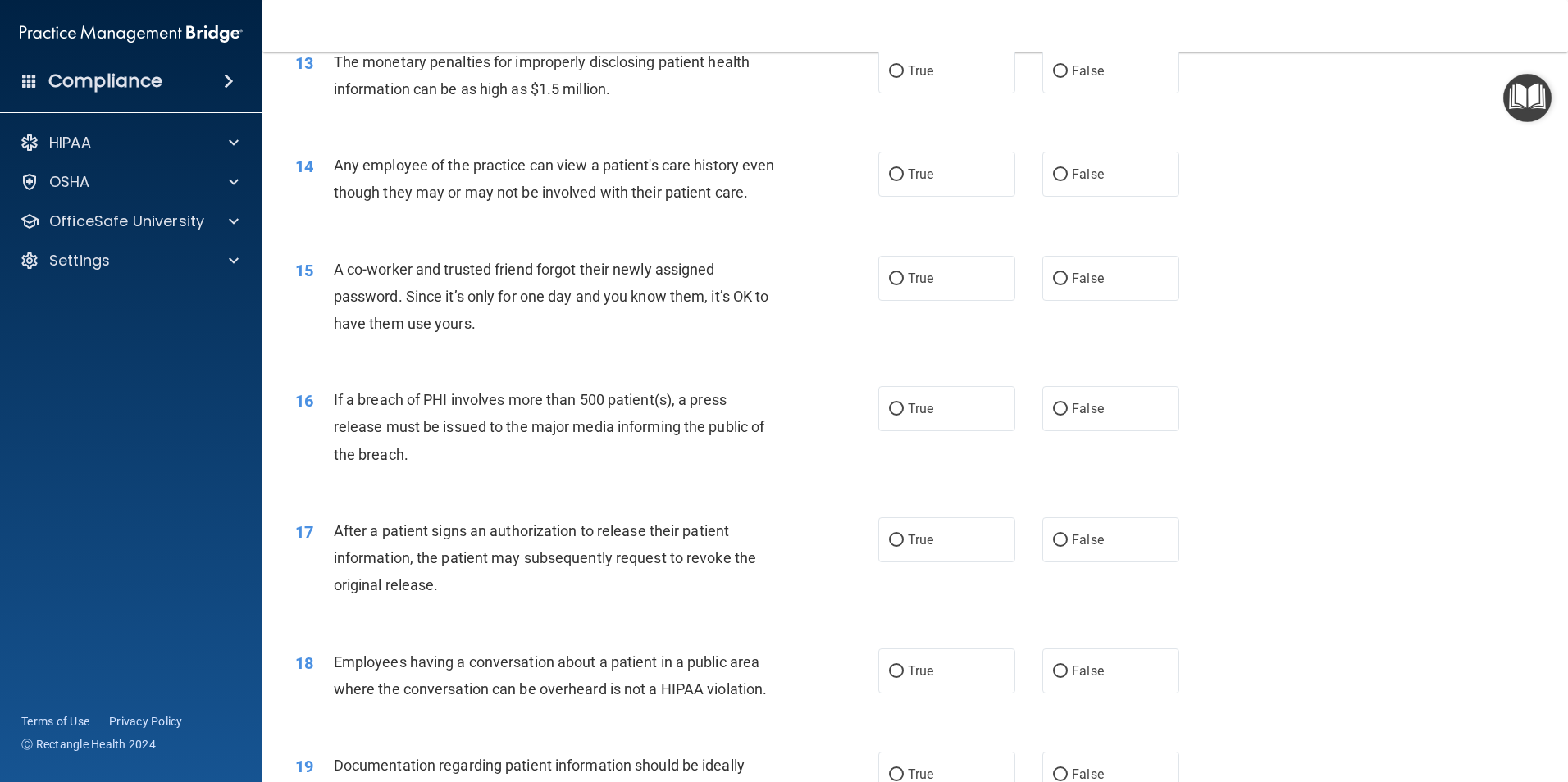
scroll to position [1440, 0]
